Goal: Information Seeking & Learning: Learn about a topic

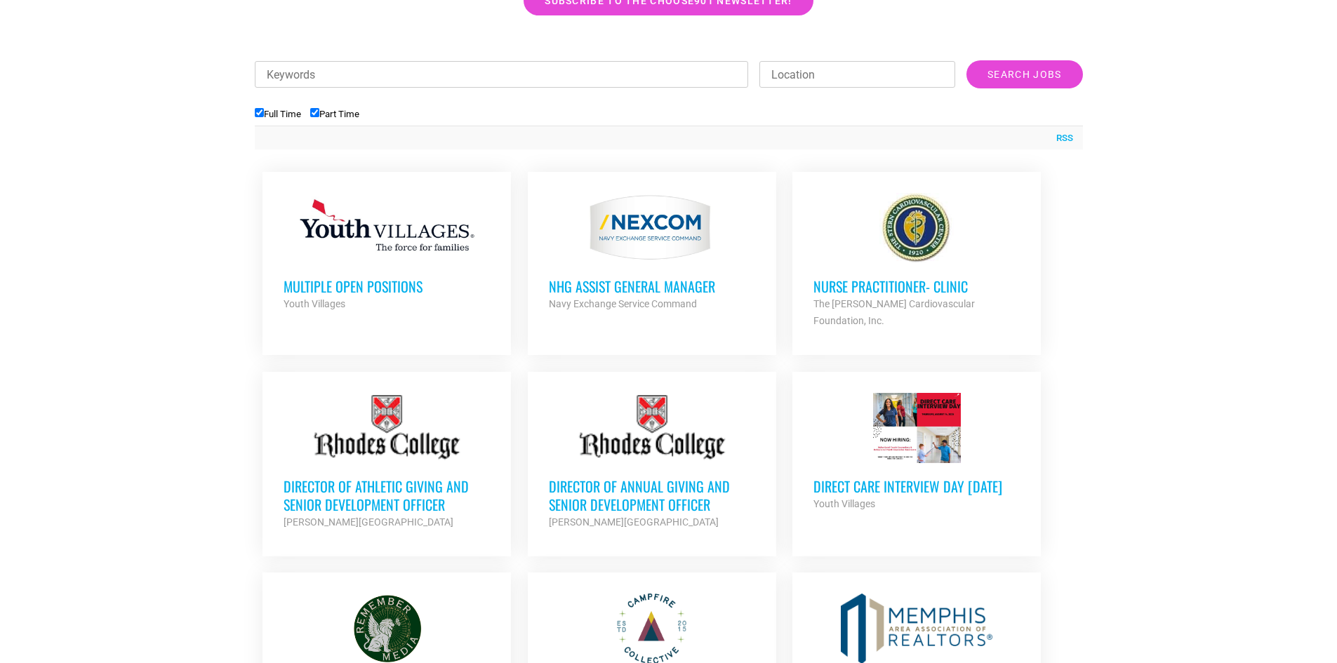
scroll to position [479, 0]
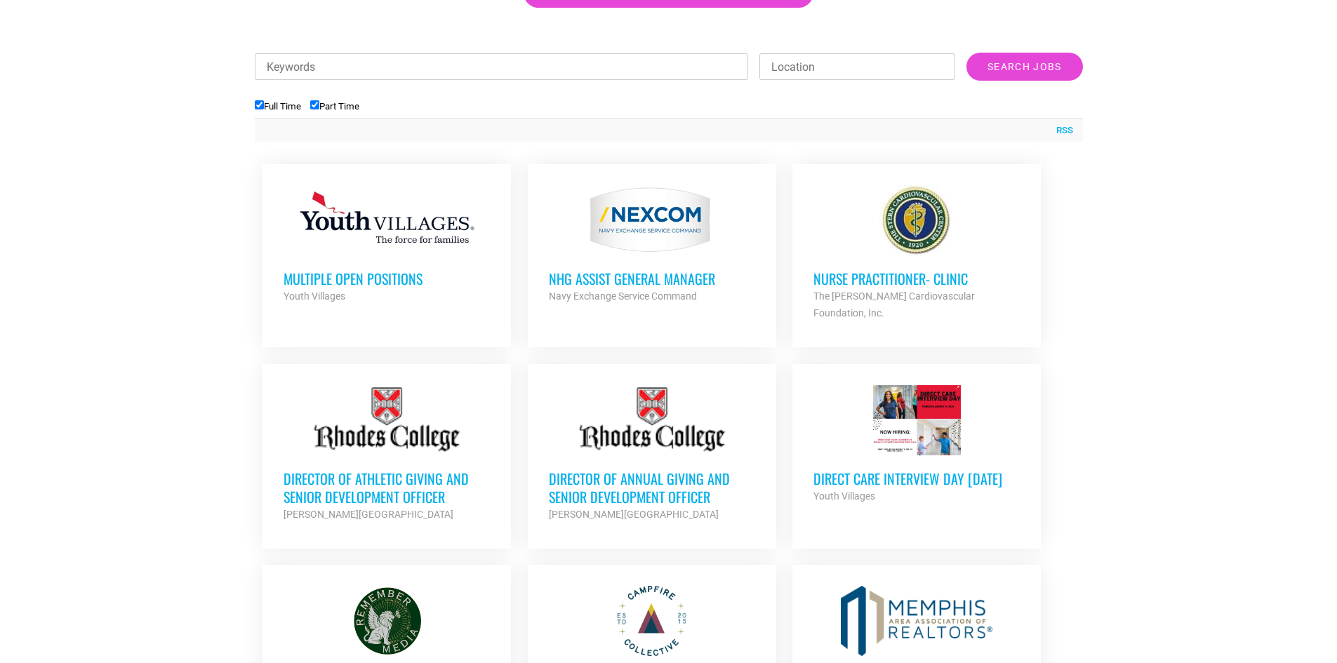
click at [455, 301] on div "Youth Villages" at bounding box center [387, 296] width 206 height 17
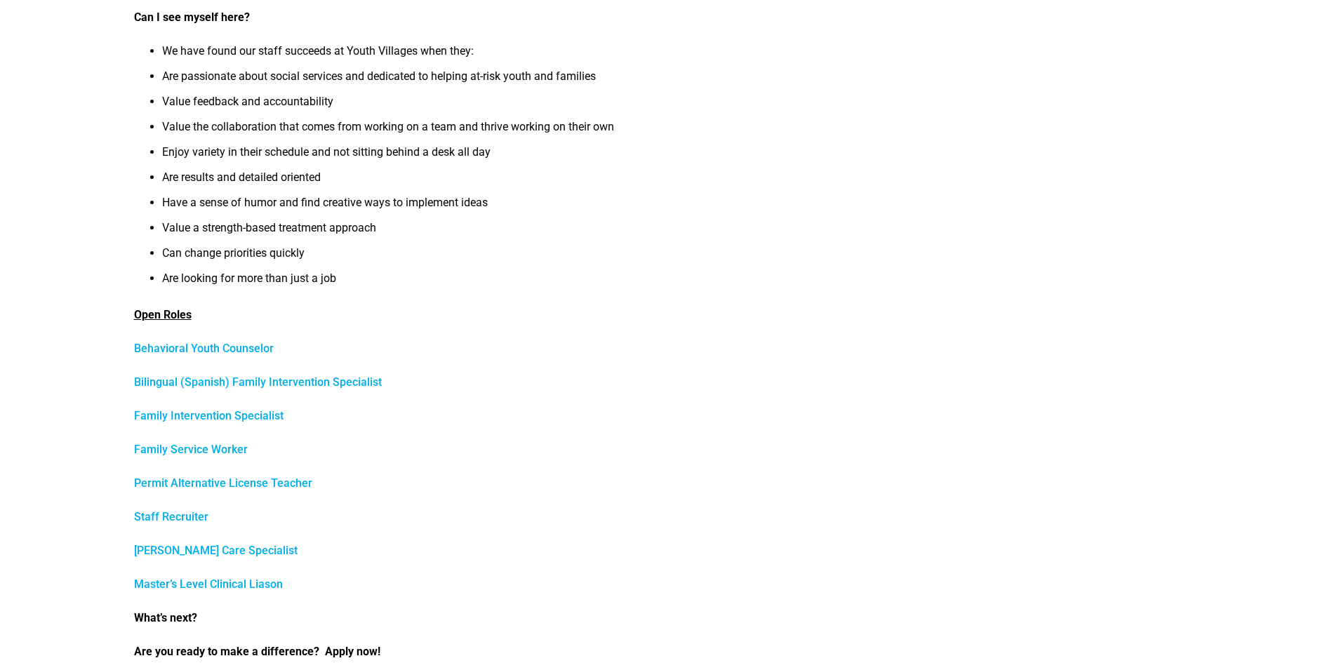
scroll to position [361, 0]
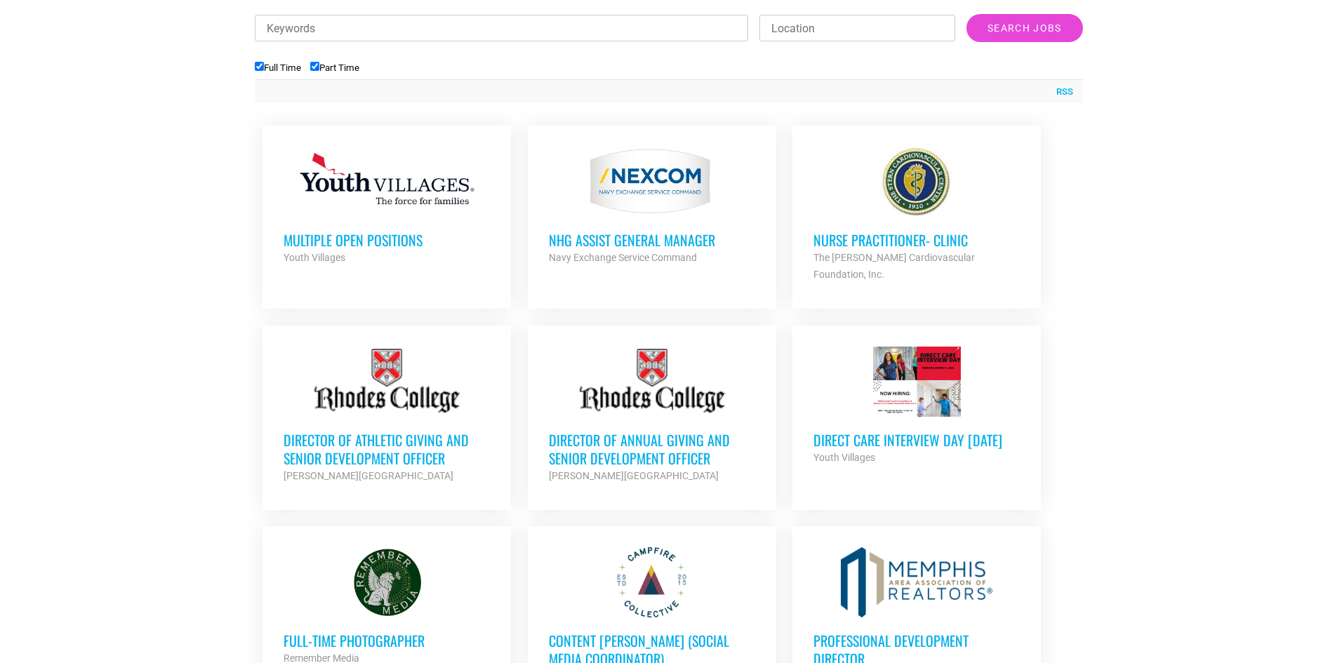
scroll to position [517, 0]
click at [465, 286] on link "Multiple Open Positions Youth Villages Partner Org Full Time" at bounding box center [387, 206] width 248 height 161
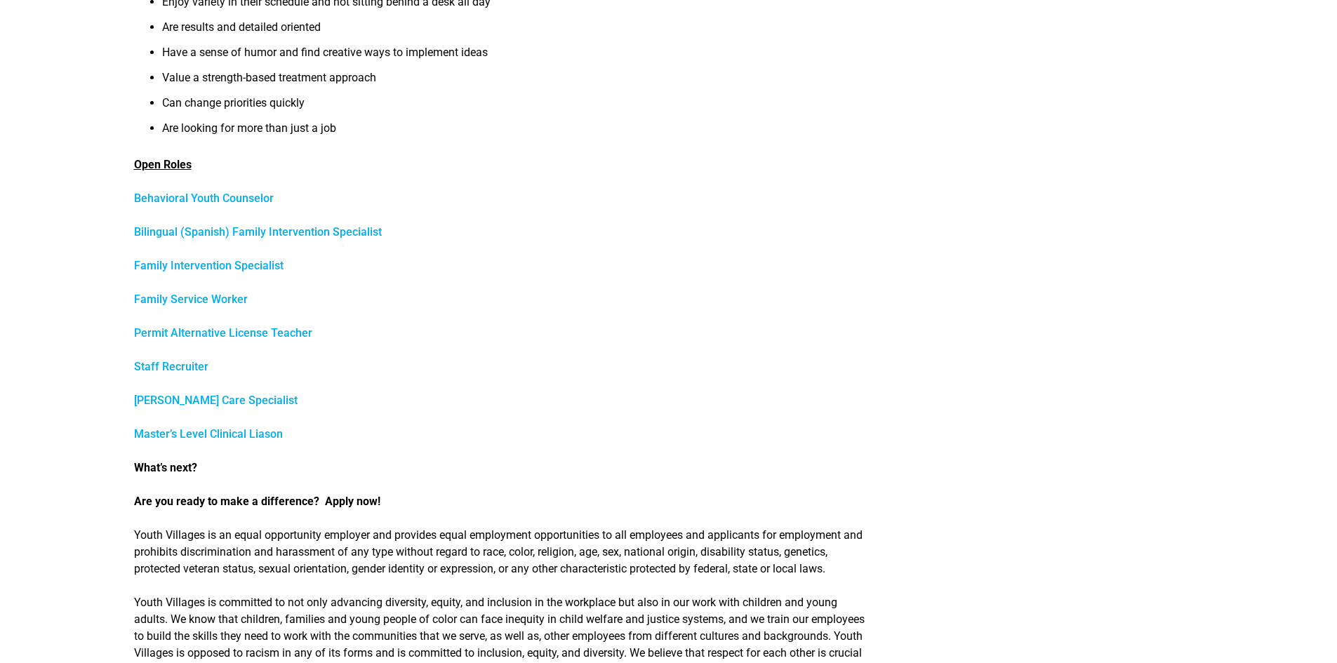
scroll to position [526, 0]
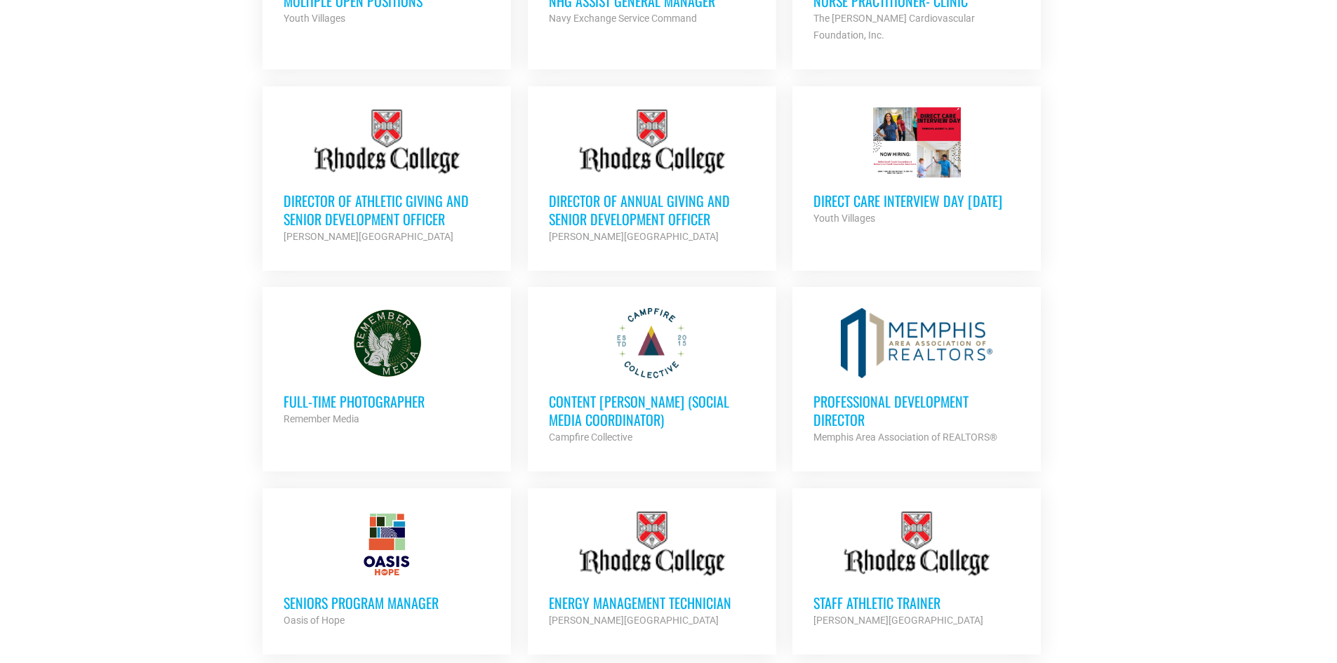
scroll to position [758, 0]
click at [415, 420] on link "Full-Time Photographer Remember Media Partner Org Full Time" at bounding box center [387, 366] width 248 height 161
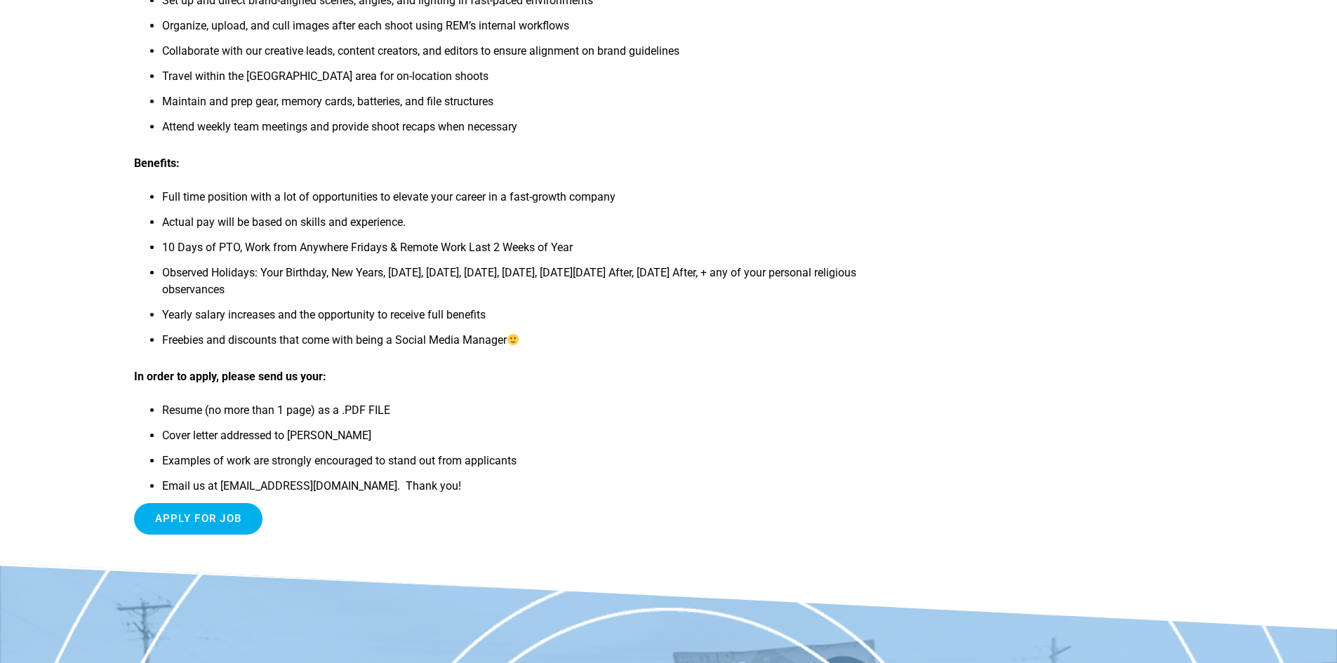
scroll to position [614, 0]
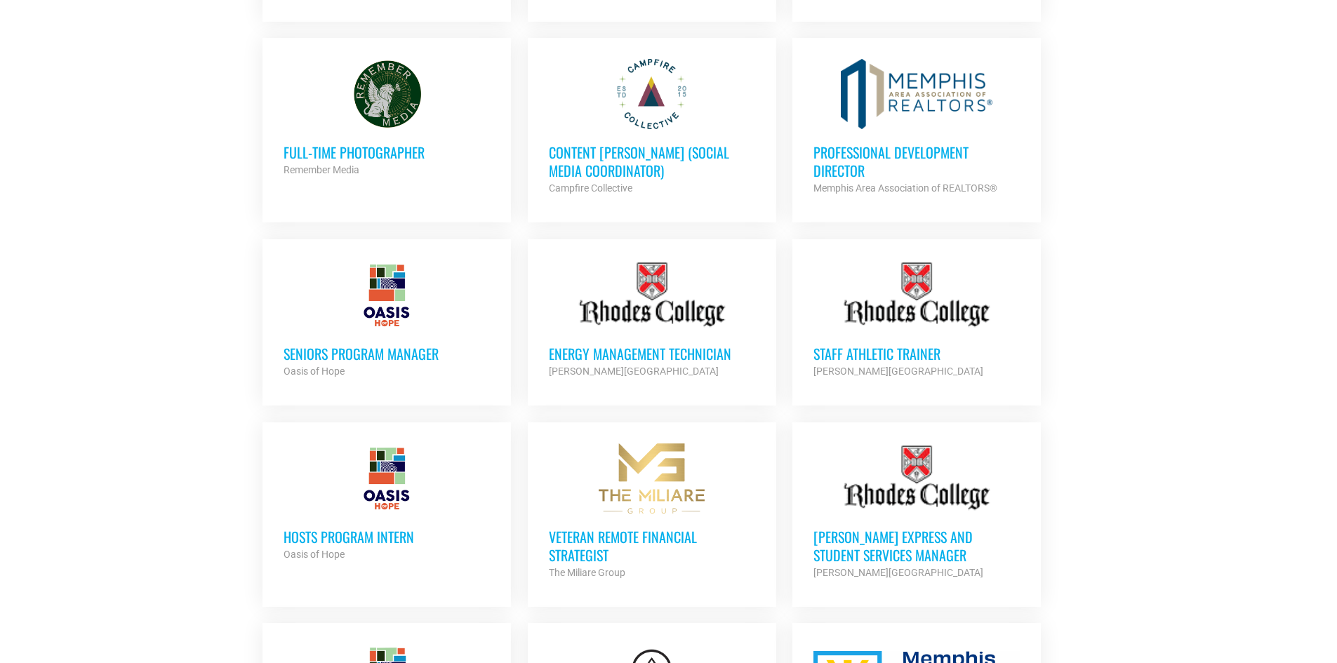
scroll to position [1016, 0]
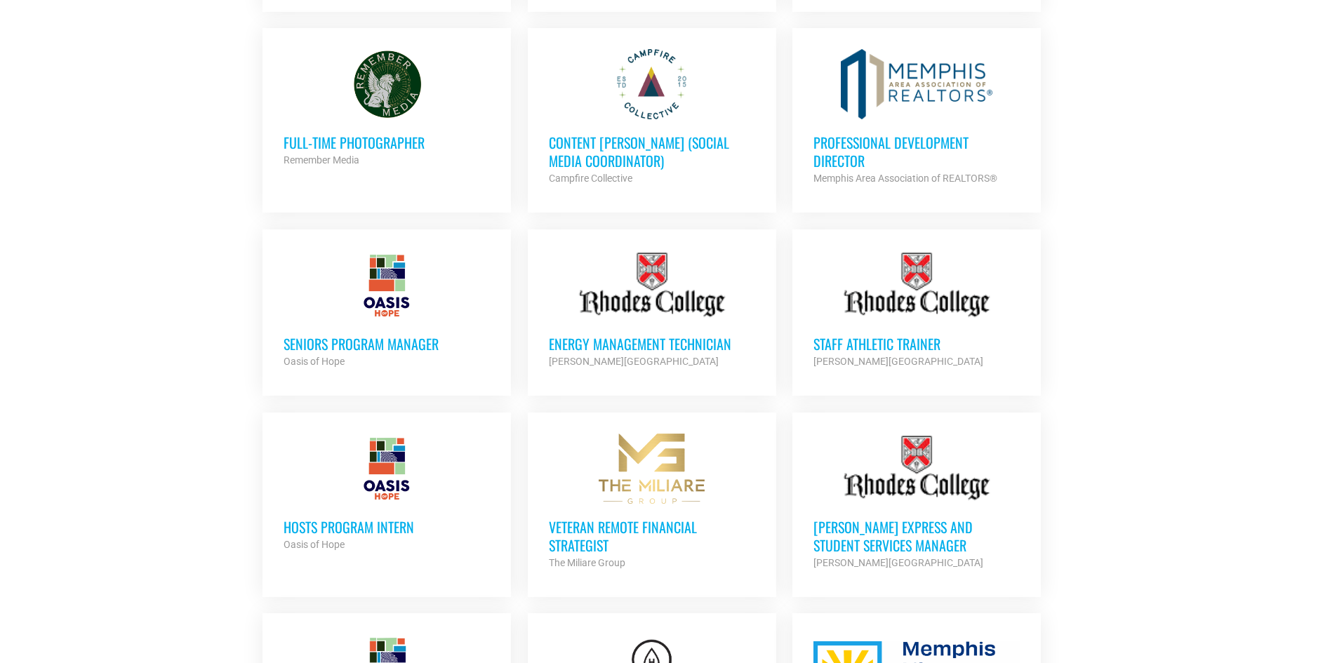
click at [383, 369] on link "Seniors Program Manager Oasis of Hope Partner Org Part Time" at bounding box center [387, 310] width 248 height 161
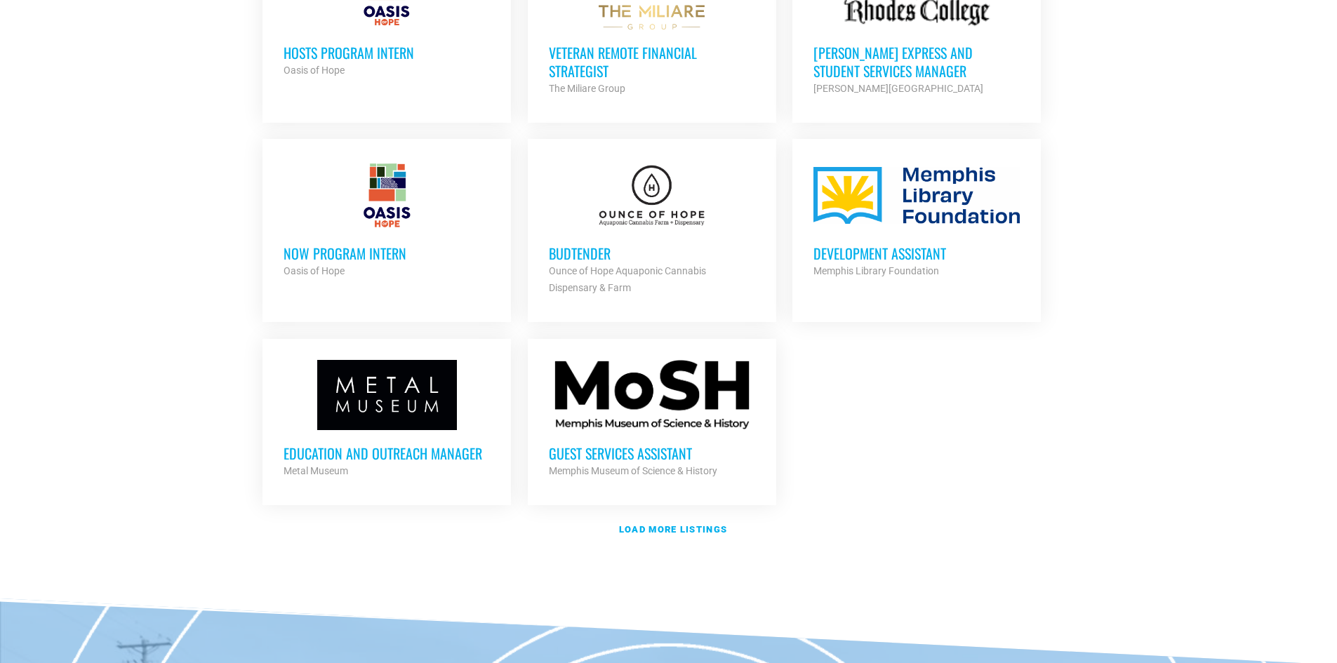
scroll to position [1492, 0]
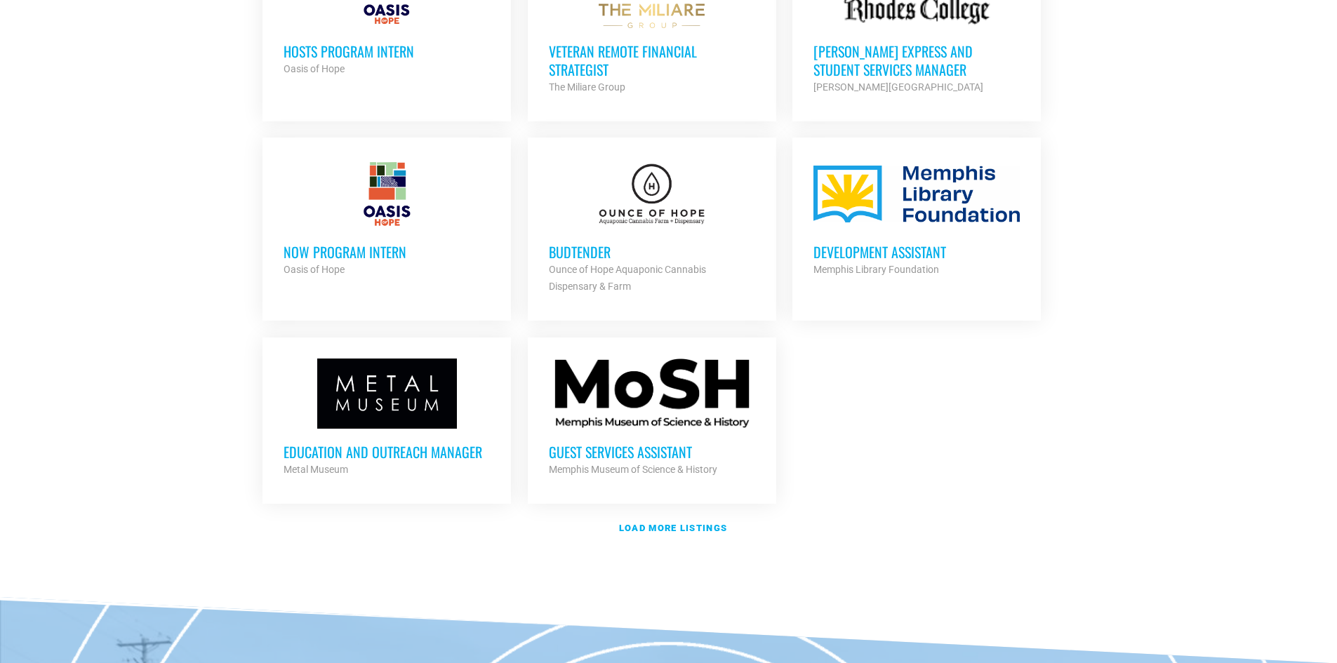
click at [652, 243] on h3 "Budtender" at bounding box center [652, 252] width 206 height 18
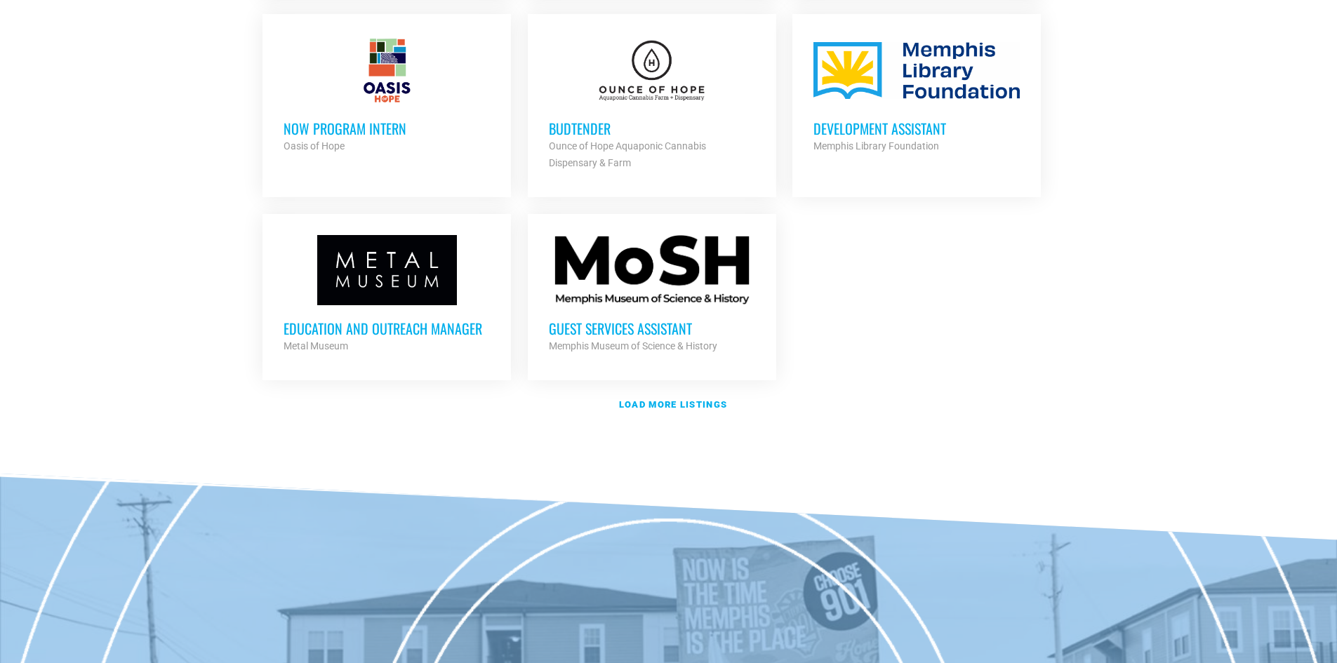
scroll to position [1616, 0]
click at [652, 399] on strong "Load more listings" at bounding box center [673, 404] width 108 height 11
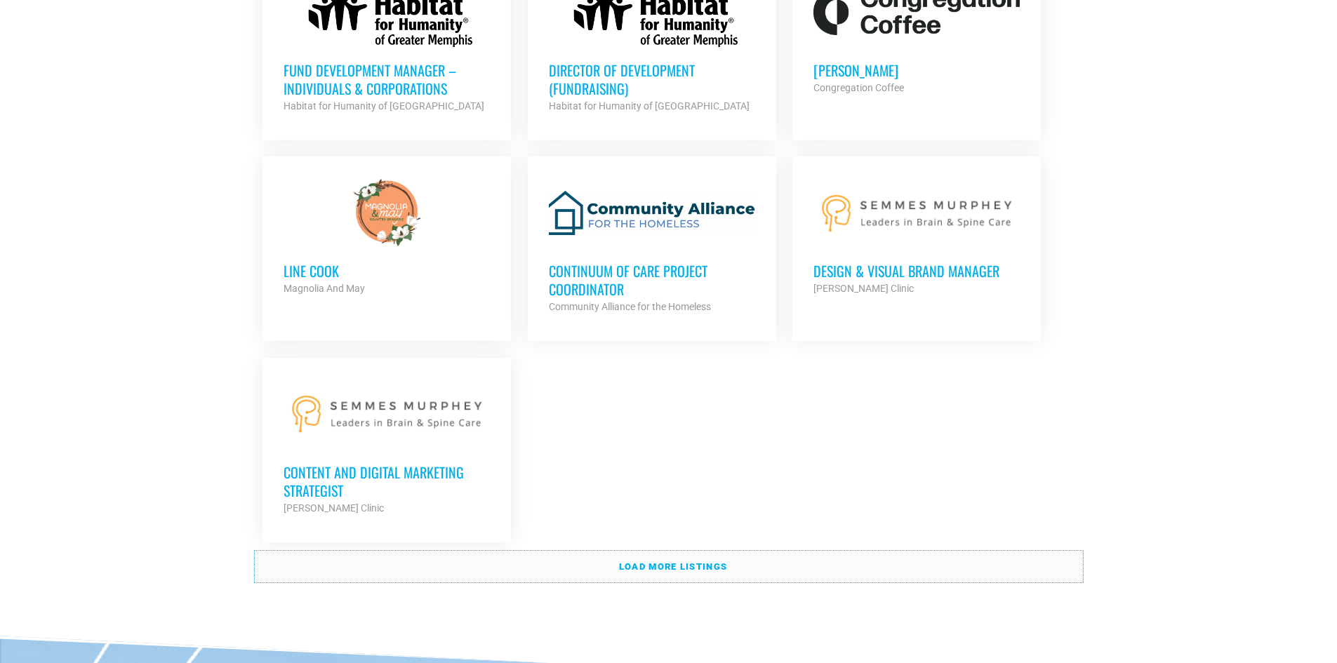
scroll to position [2914, 0]
click at [594, 550] on link "Load more listings" at bounding box center [669, 566] width 828 height 32
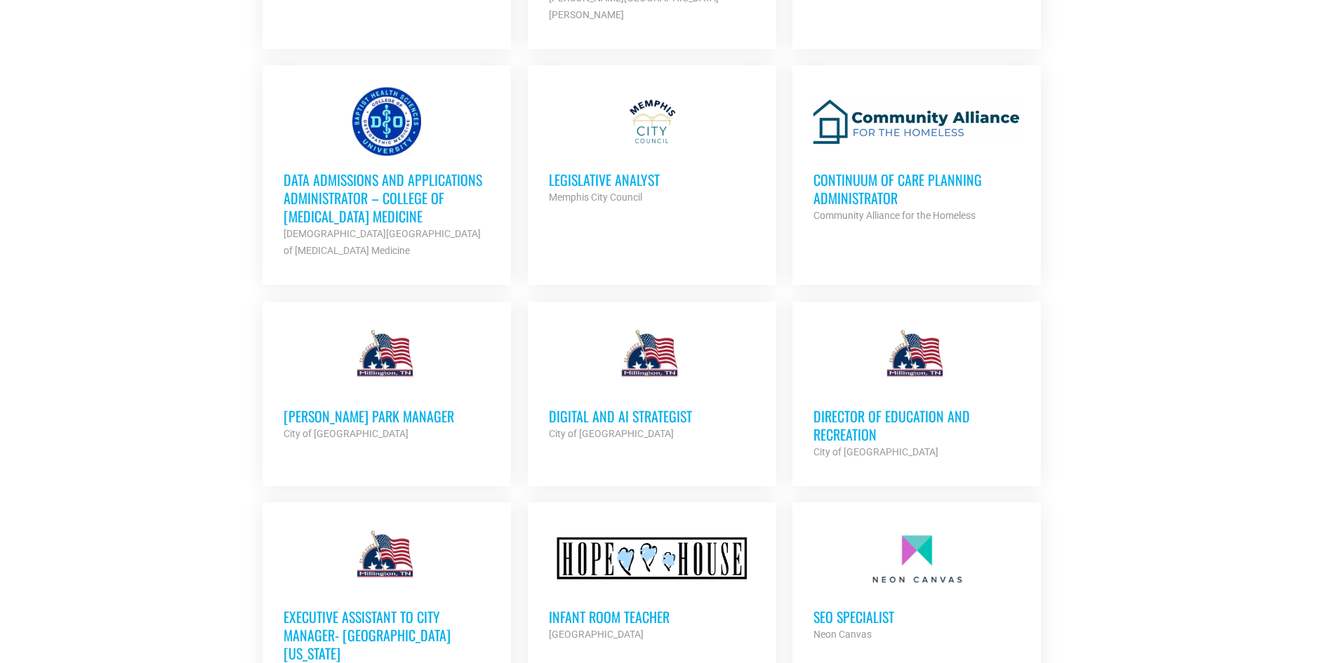
scroll to position [4028, 0]
click at [565, 427] on strong "City of Millington" at bounding box center [611, 432] width 125 height 11
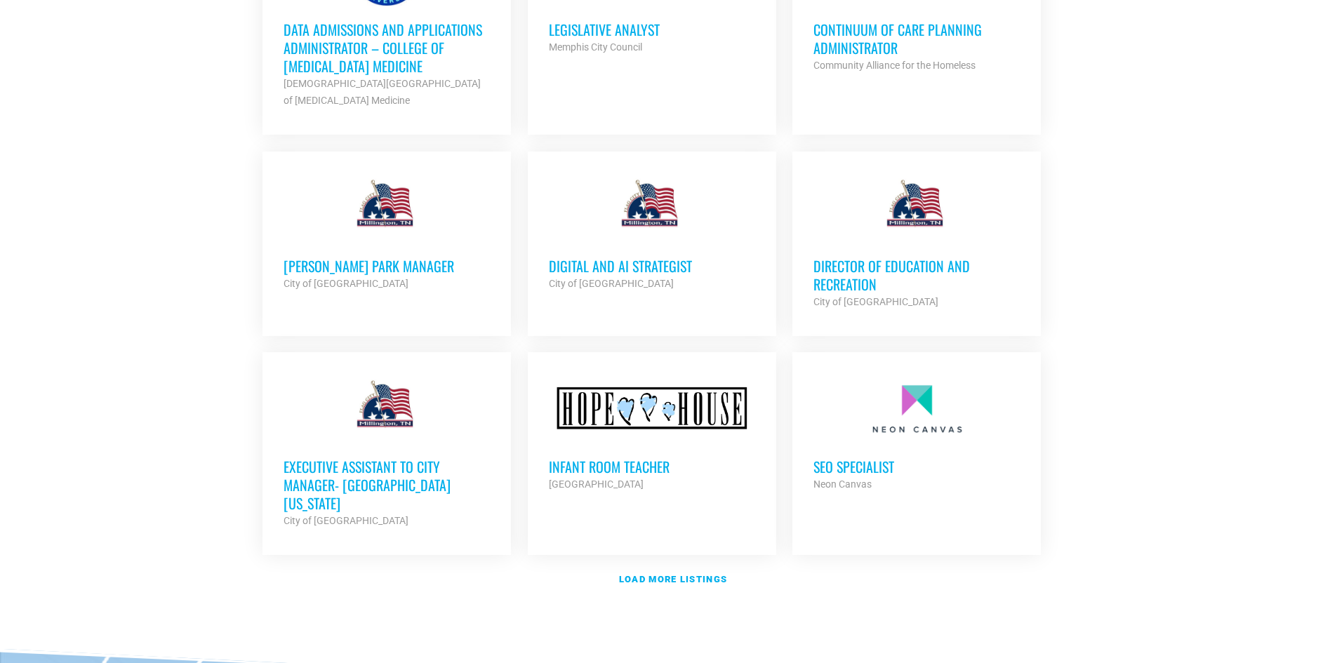
scroll to position [4178, 0]
click at [649, 563] on link "Load more listings" at bounding box center [669, 579] width 828 height 32
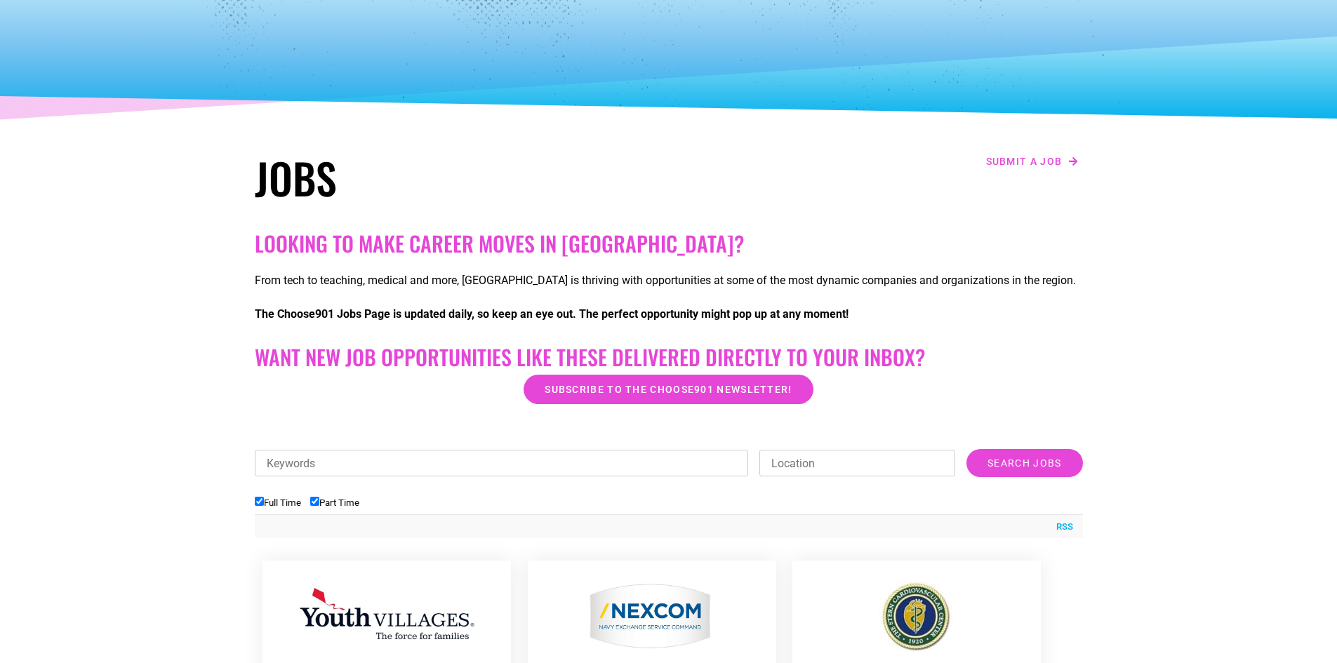
scroll to position [91, 0]
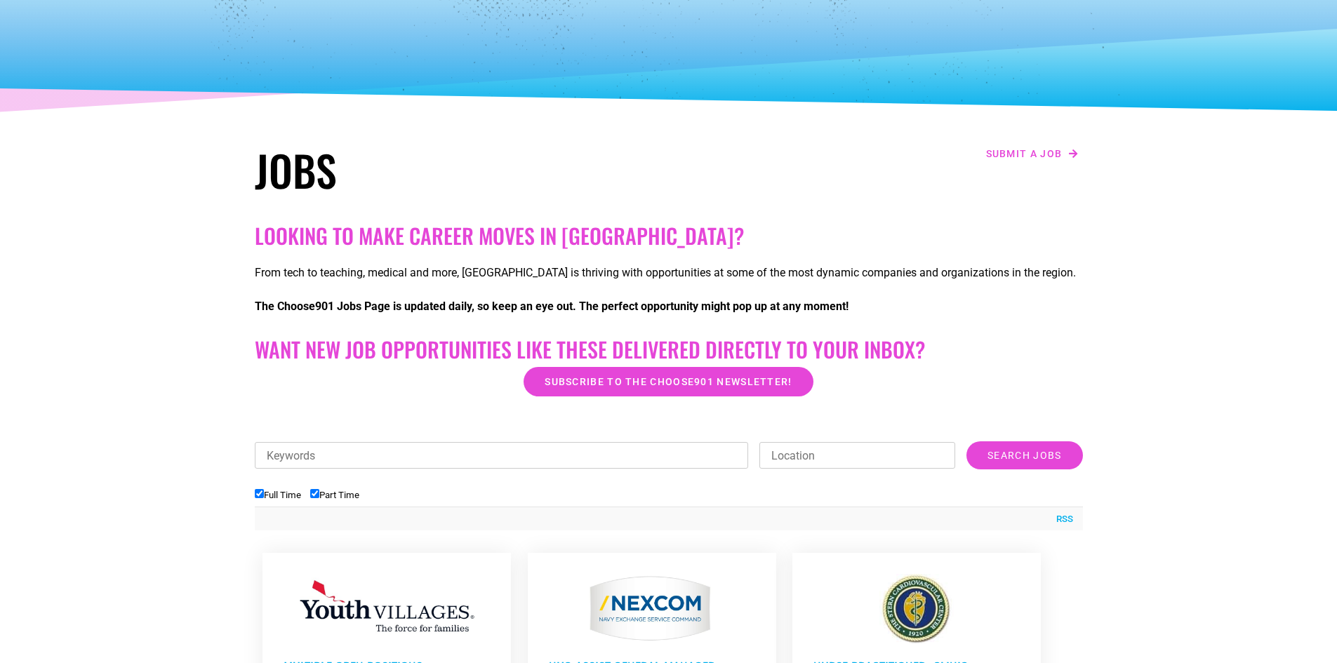
click at [848, 463] on input "Location" at bounding box center [857, 455] width 196 height 27
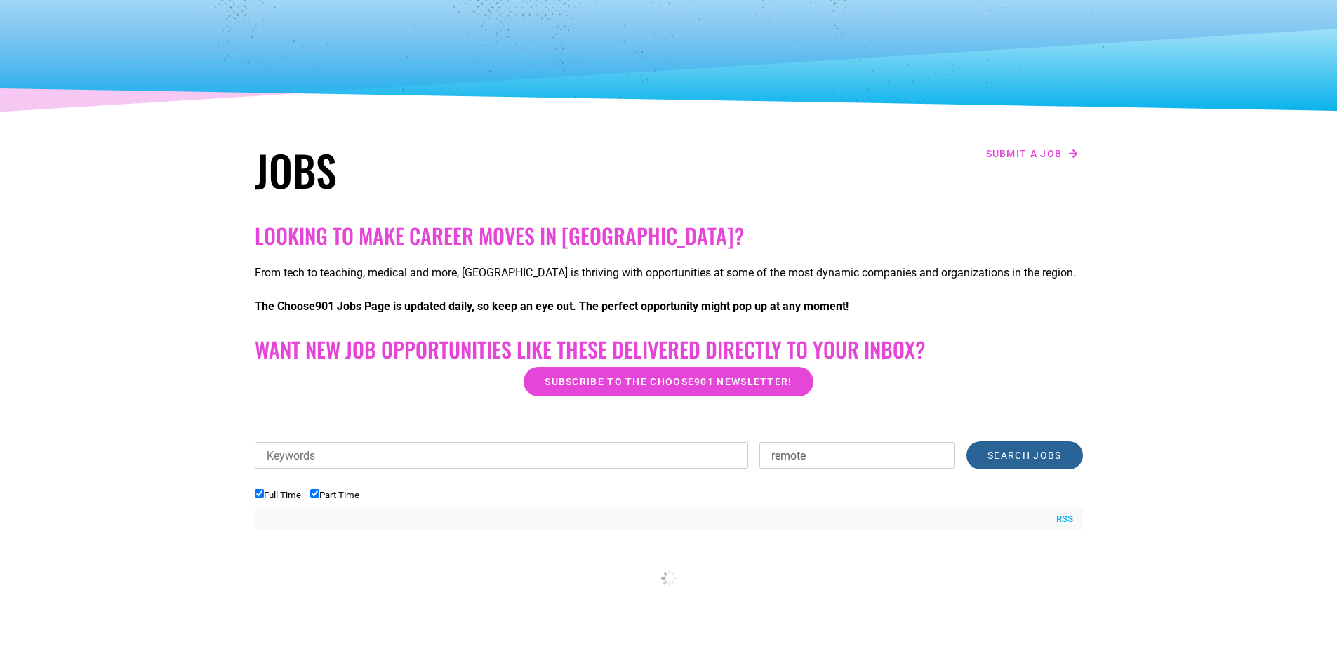
click at [1010, 462] on input "Search Jobs" at bounding box center [1025, 455] width 116 height 28
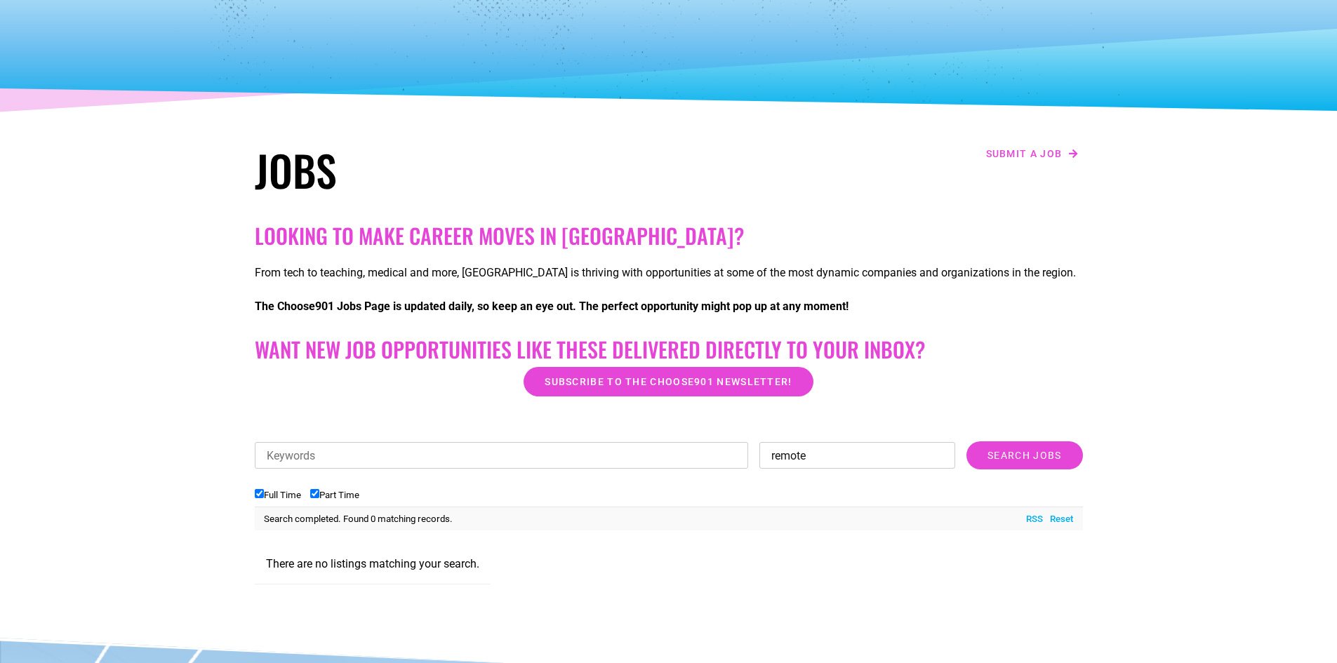
click at [921, 450] on input "remote" at bounding box center [857, 455] width 196 height 27
type input "r"
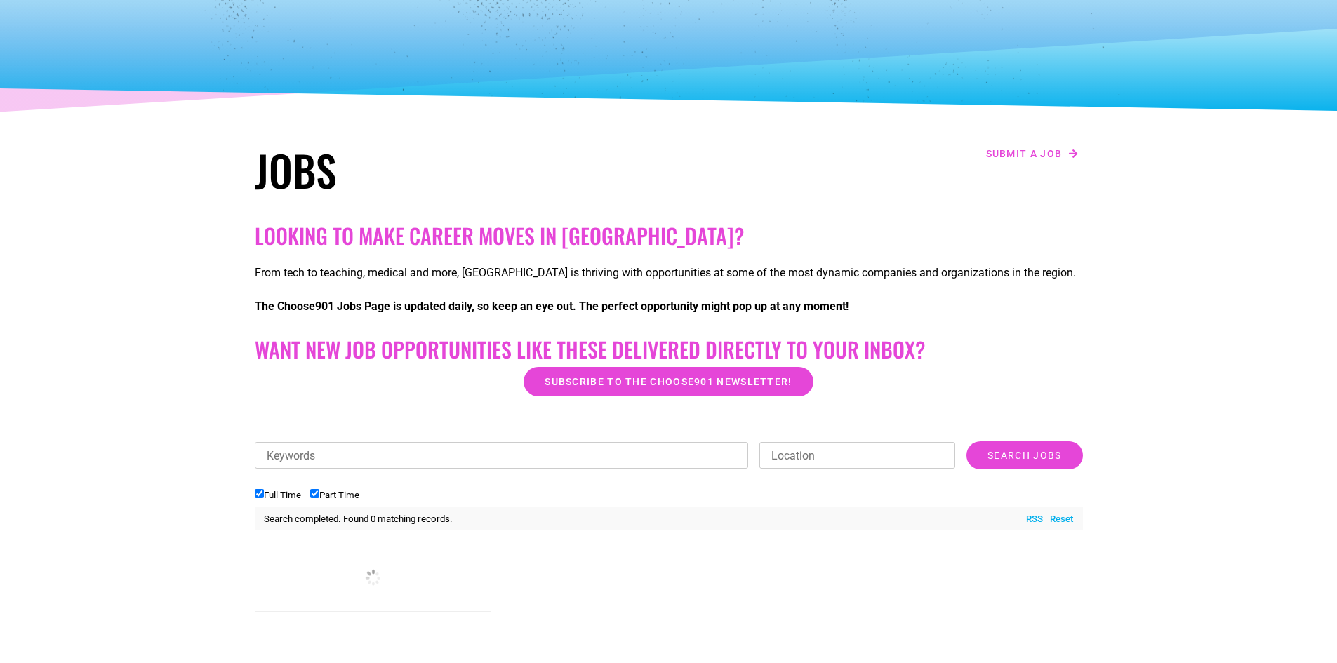
click at [566, 440] on div "Looking to make career moves in Memphis? From tech to teaching, medical and mor…" at bounding box center [669, 423] width 842 height 414
click at [574, 458] on input "Keywords" at bounding box center [502, 455] width 494 height 27
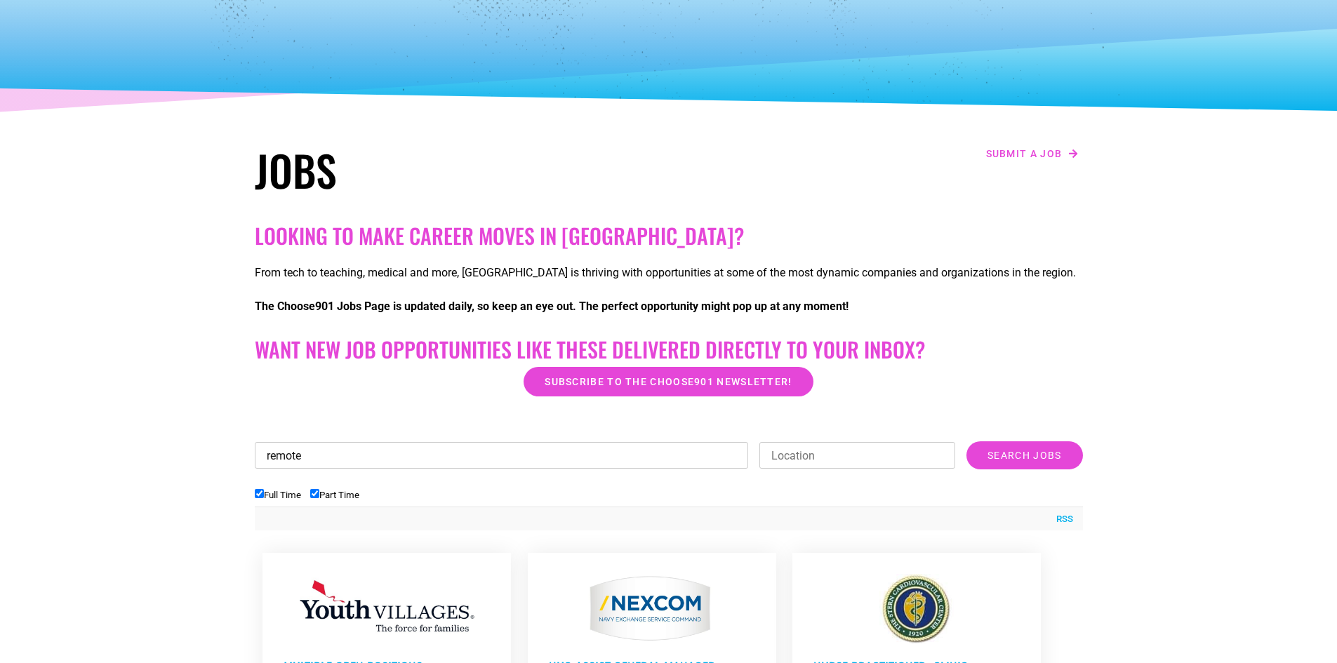
type input "remote"
click at [1000, 435] on div at bounding box center [669, 418] width 828 height 35
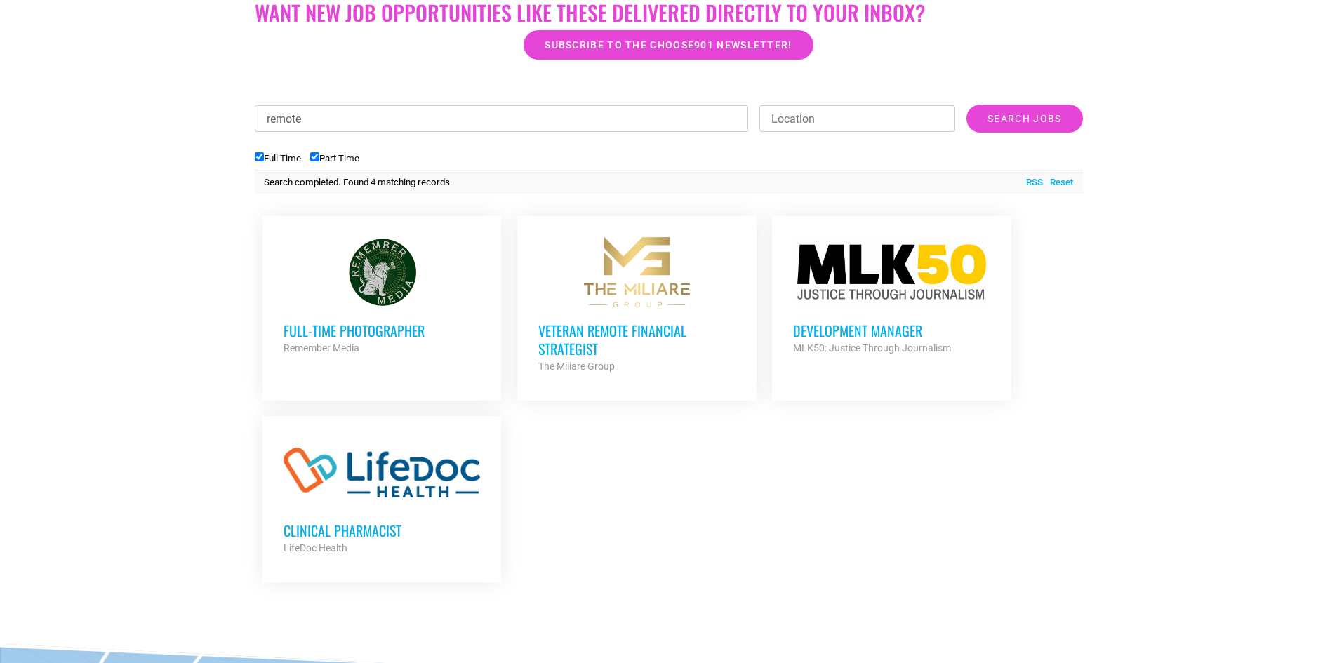
scroll to position [447, 0]
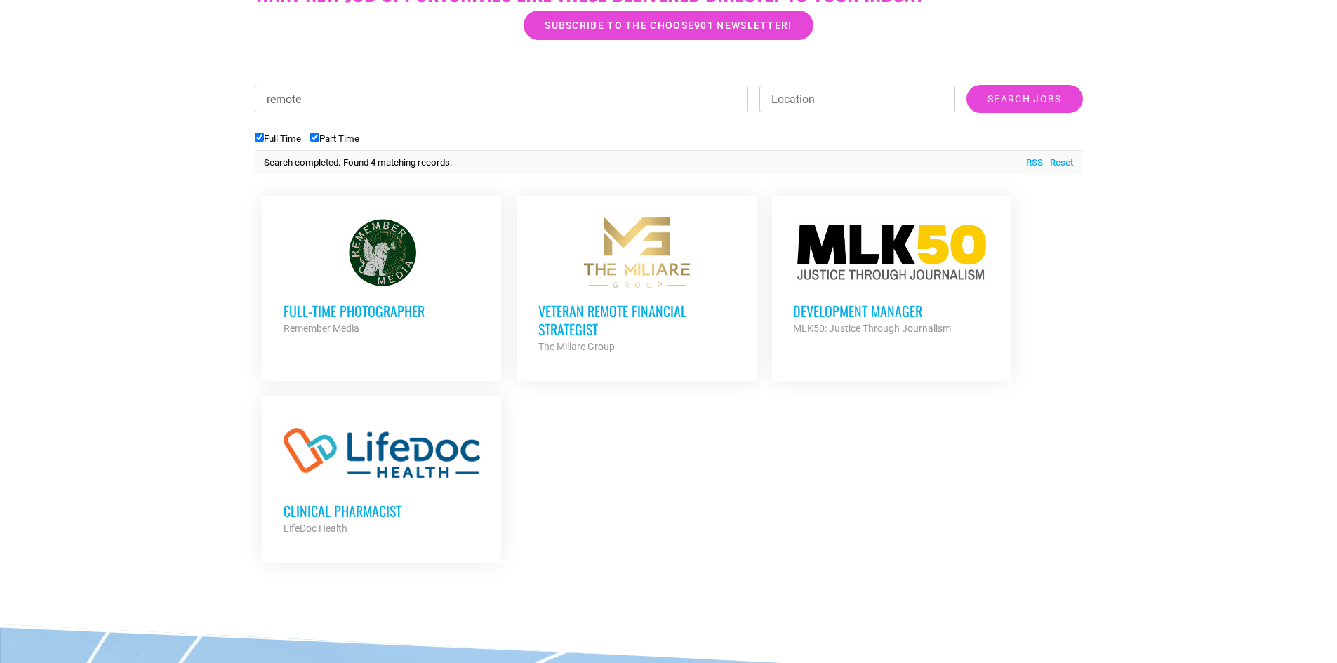
click at [846, 300] on div "Development Manager MLK50: Justice Through Journalism Partner Org" at bounding box center [891, 312] width 197 height 49
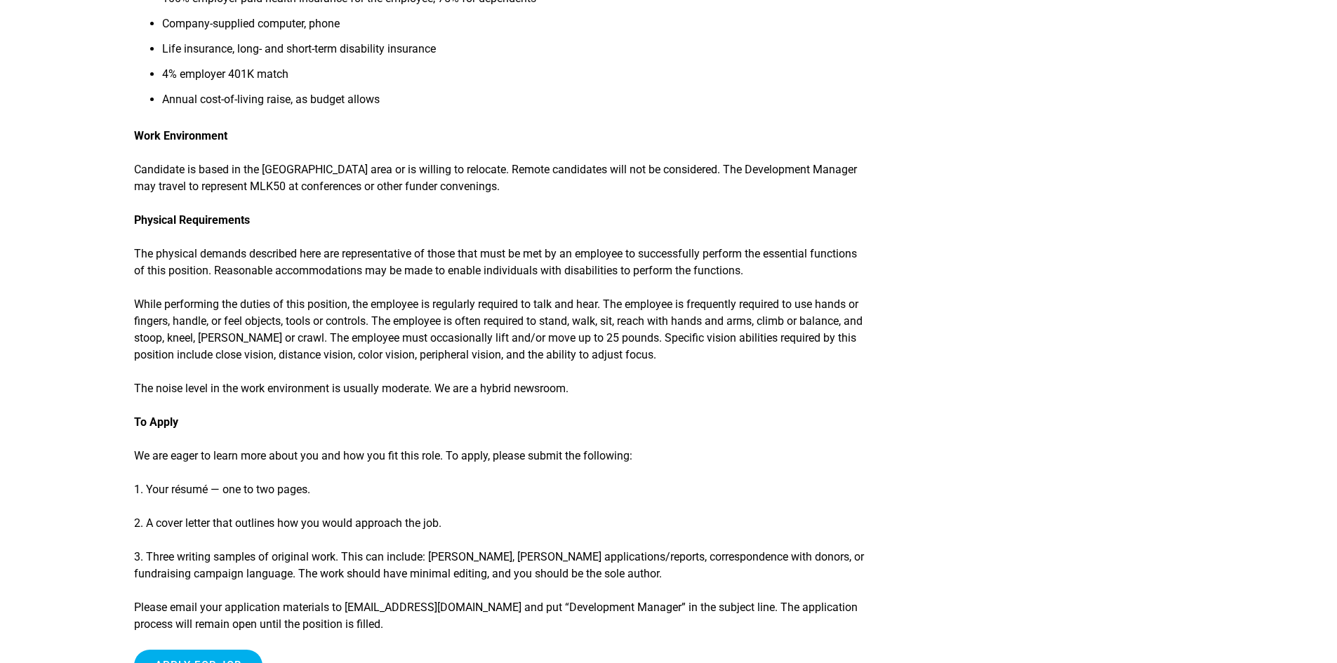
scroll to position [1781, 0]
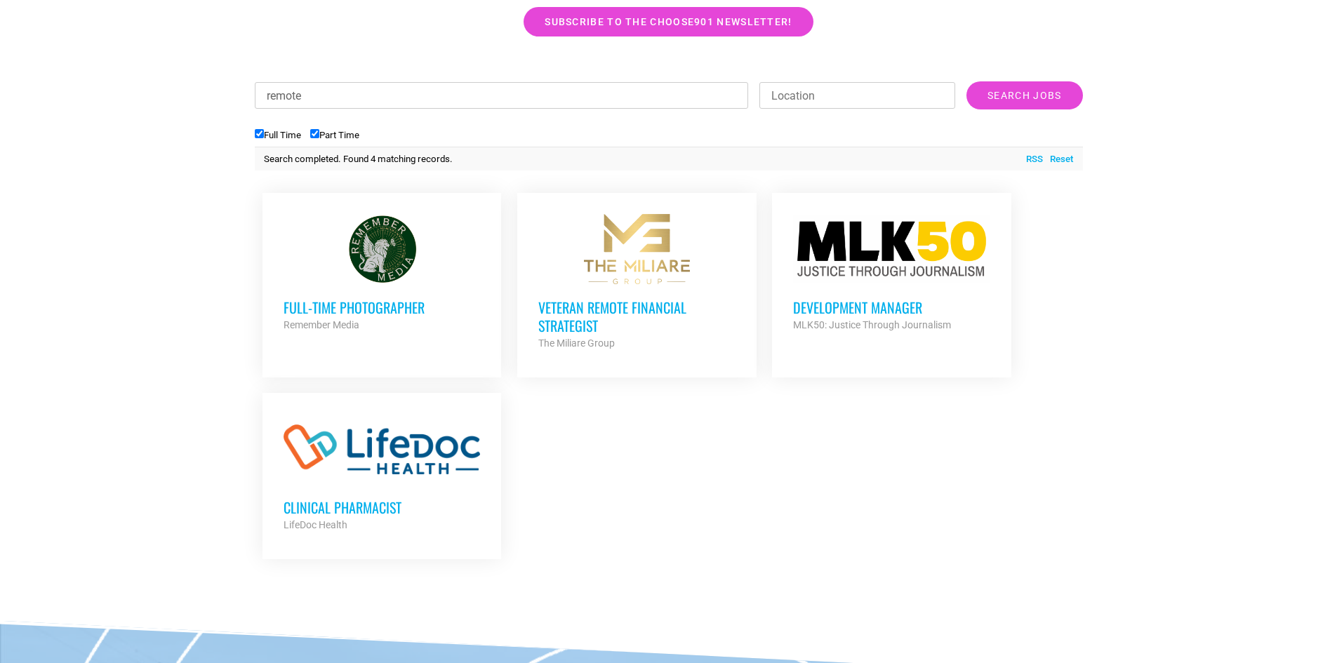
click at [573, 321] on h3 "Veteran Remote Financial Strategist" at bounding box center [636, 316] width 197 height 36
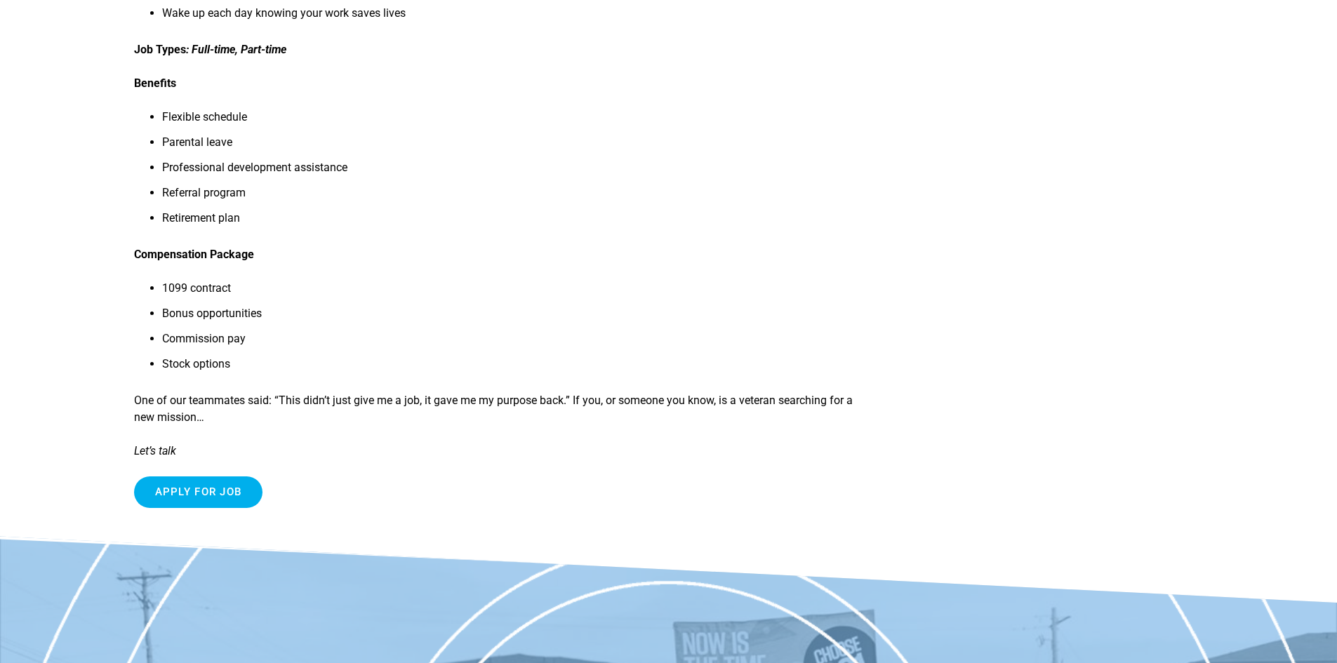
scroll to position [570, 0]
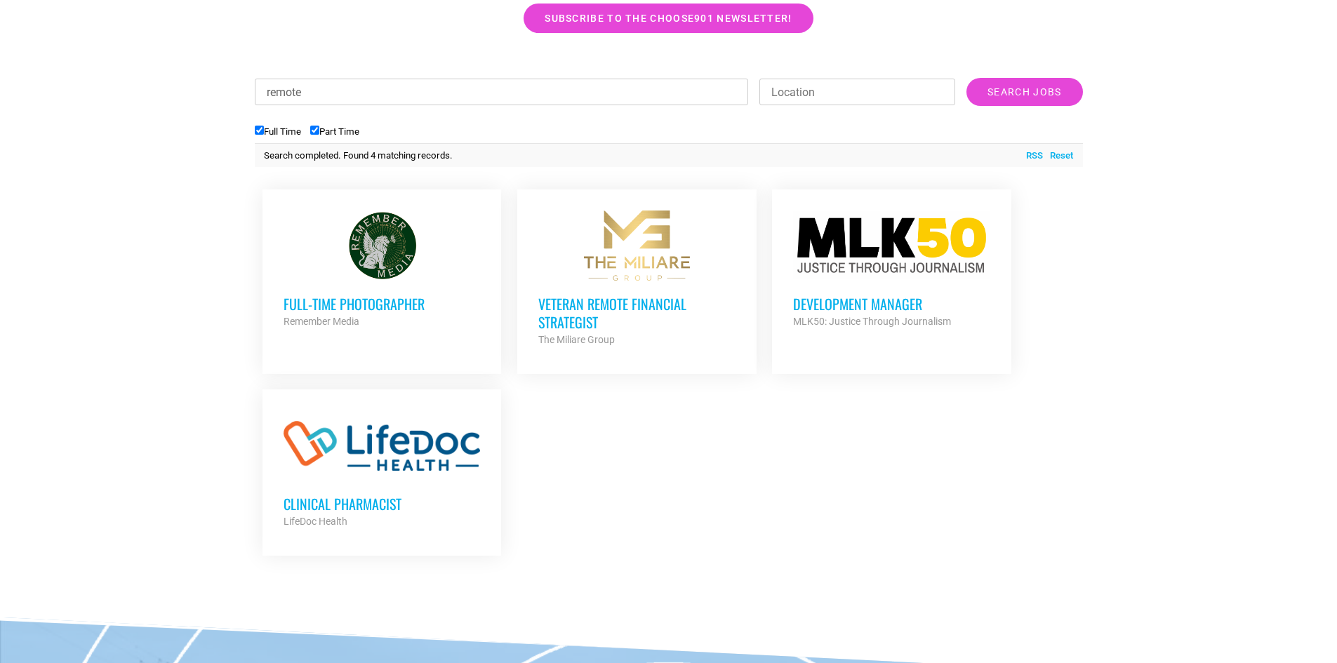
click at [413, 309] on h3 "Full-Time Photographer" at bounding box center [382, 304] width 197 height 18
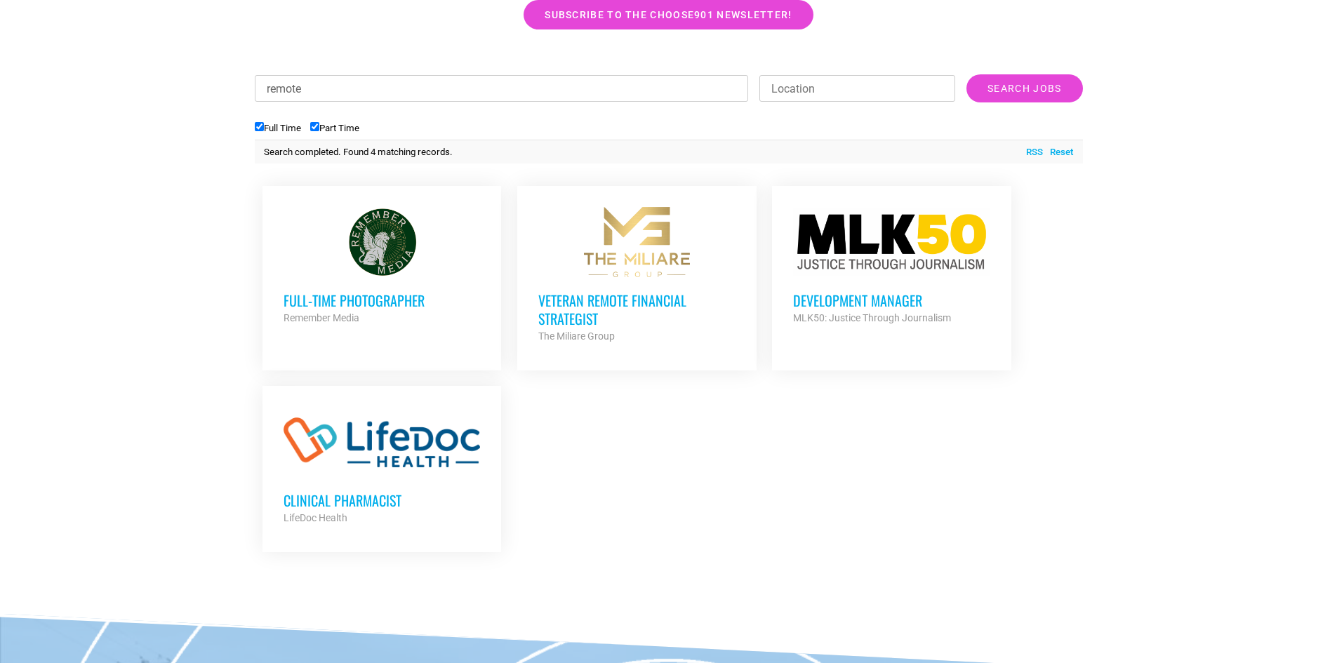
click at [374, 507] on h3 "Clinical Pharmacist" at bounding box center [382, 500] width 197 height 18
